Goal: Use online tool/utility

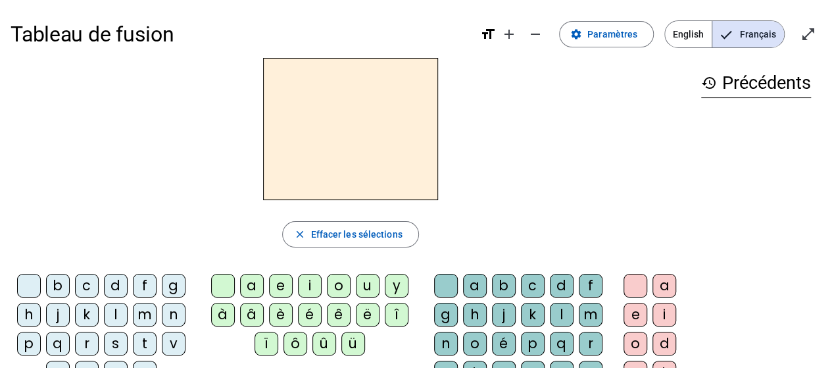
click at [150, 315] on div "m" at bounding box center [145, 314] width 24 height 24
click at [245, 284] on div "a" at bounding box center [252, 286] width 24 height 24
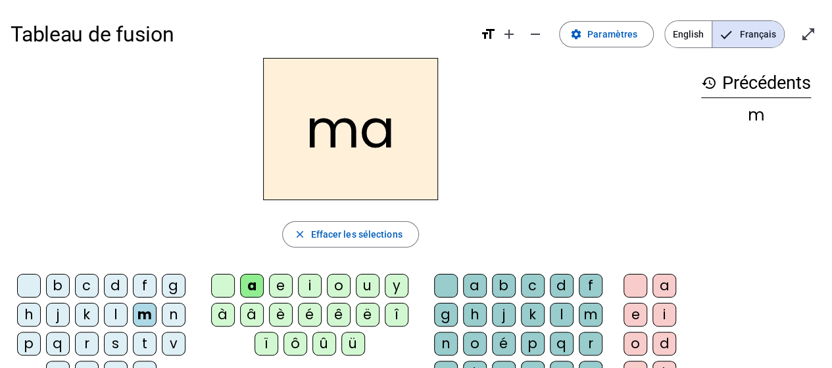
click at [147, 339] on div "t" at bounding box center [145, 343] width 24 height 24
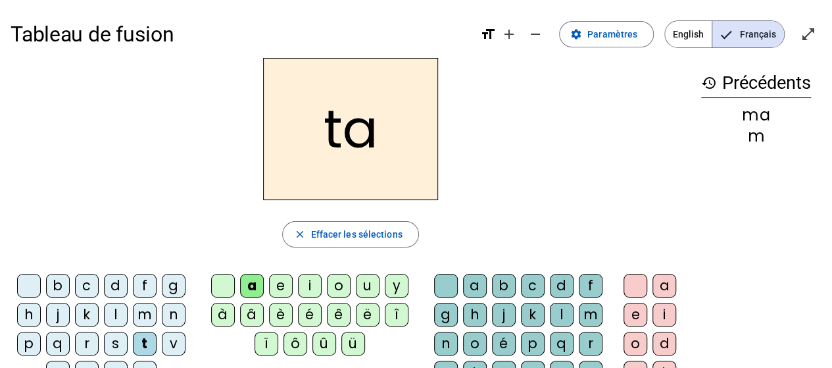
click at [113, 312] on div "l" at bounding box center [116, 314] width 24 height 24
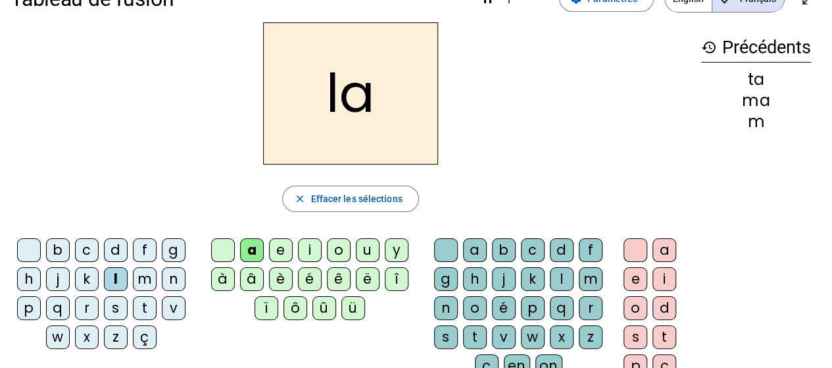
scroll to position [66, 0]
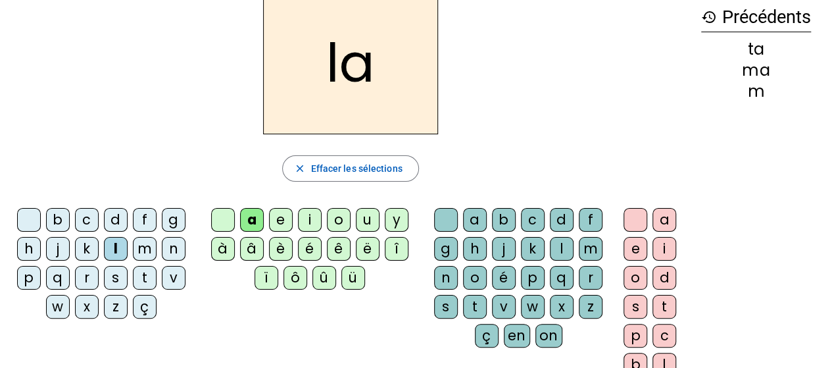
click at [450, 309] on div "s" at bounding box center [446, 307] width 24 height 24
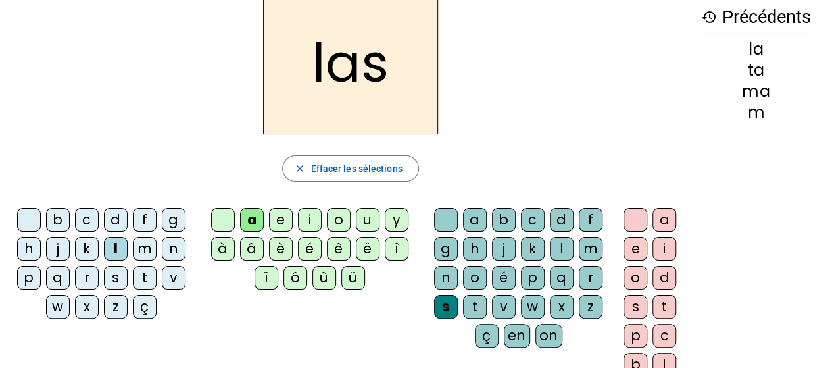
click at [33, 279] on div "p" at bounding box center [29, 278] width 24 height 24
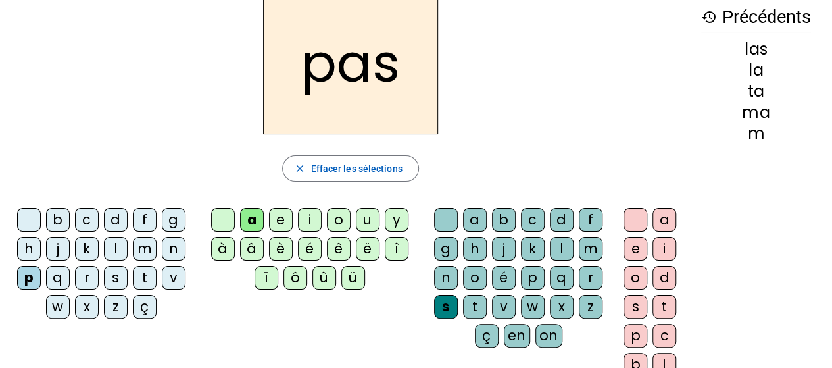
click at [141, 273] on div "t" at bounding box center [145, 278] width 24 height 24
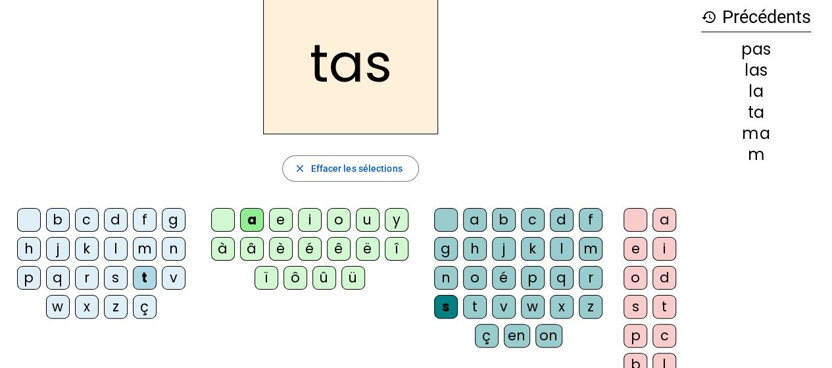
click at [444, 208] on div at bounding box center [446, 220] width 24 height 24
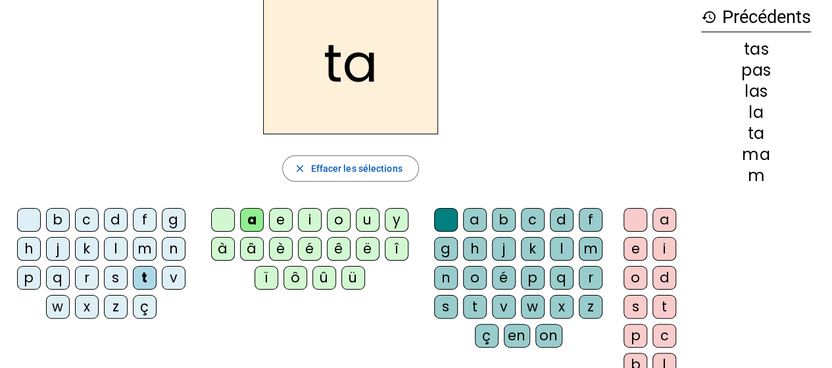
click at [109, 248] on div "l" at bounding box center [116, 249] width 24 height 24
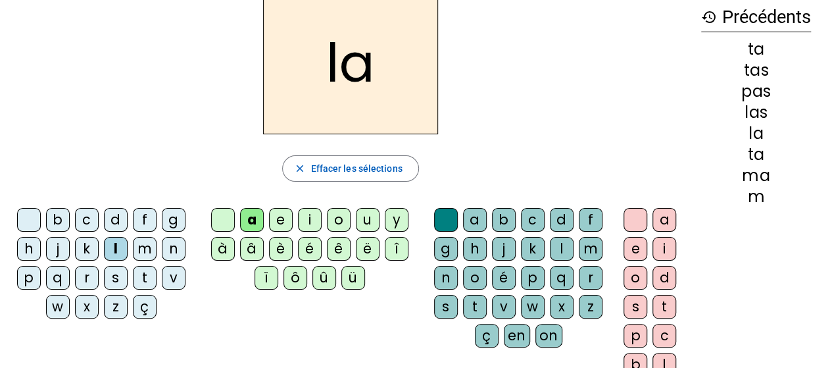
click at [116, 278] on div "s" at bounding box center [116, 278] width 24 height 24
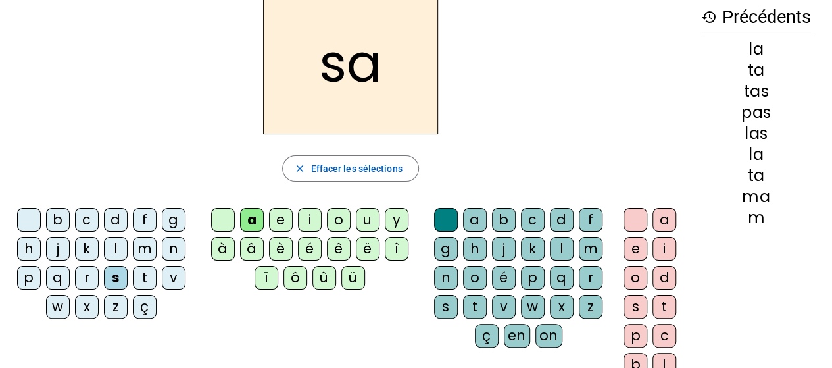
click at [557, 249] on div "l" at bounding box center [562, 249] width 24 height 24
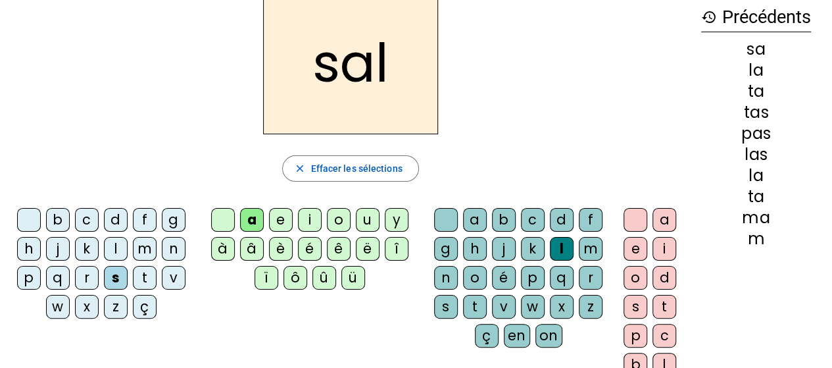
click at [137, 248] on div "m" at bounding box center [145, 249] width 24 height 24
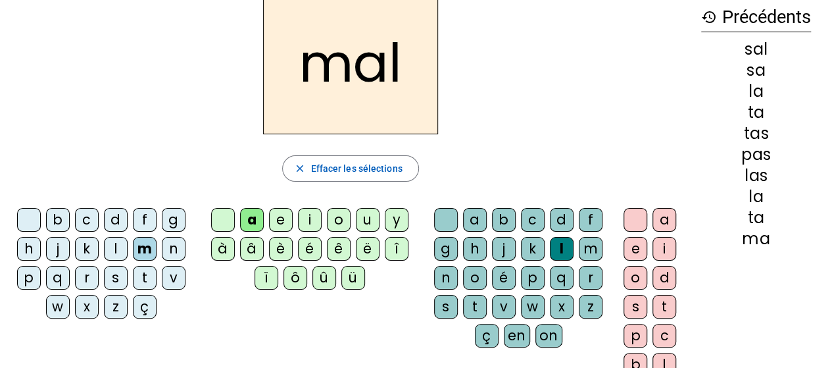
click at [71, 216] on letter-bubble "b" at bounding box center [60, 222] width 29 height 29
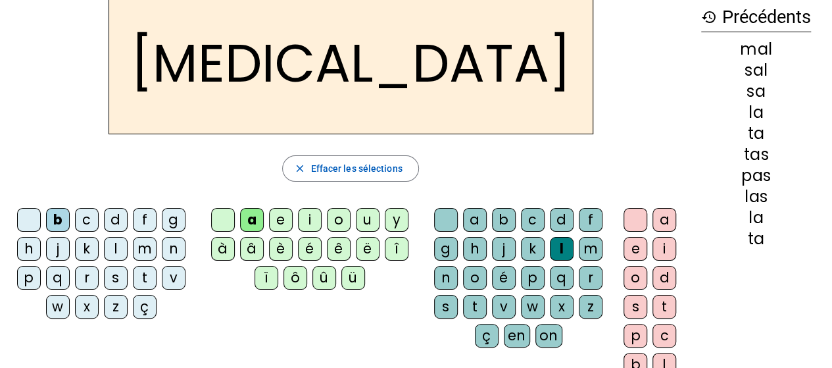
click at [441, 303] on div "s" at bounding box center [446, 307] width 24 height 24
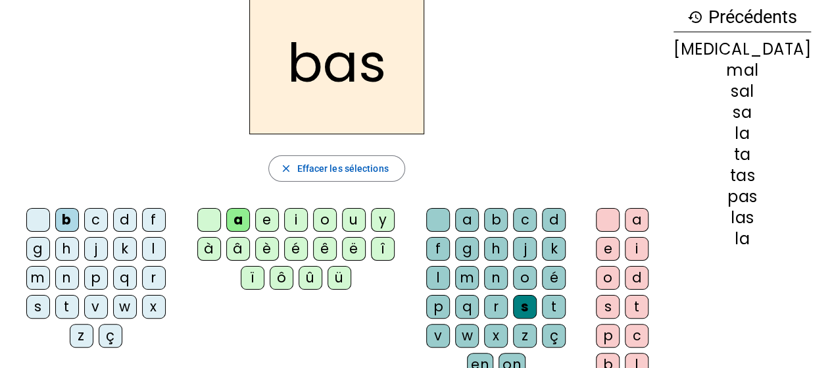
click at [84, 285] on div "p" at bounding box center [96, 278] width 24 height 24
